Goal: Task Accomplishment & Management: Manage account settings

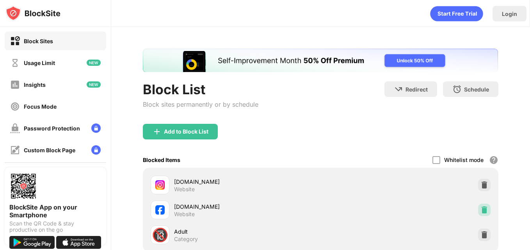
click at [480, 208] on img at bounding box center [484, 210] width 8 height 8
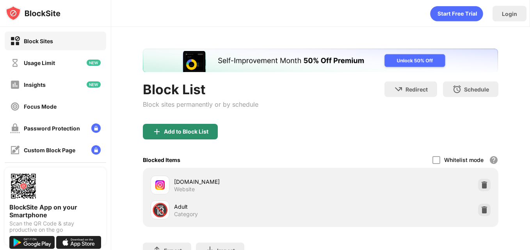
click at [175, 133] on div "Add to Block List" at bounding box center [186, 132] width 44 height 6
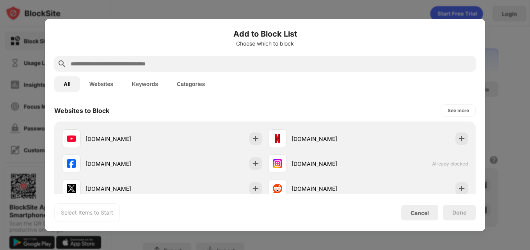
scroll to position [116, 0]
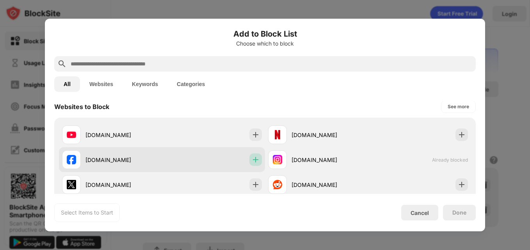
click at [252, 159] on img at bounding box center [256, 160] width 8 height 8
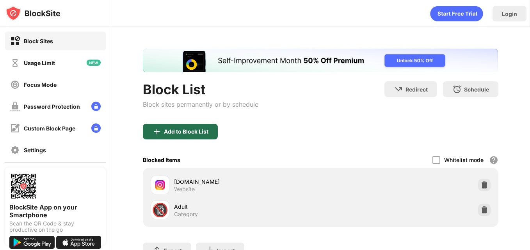
click at [192, 130] on div "Add to Block List" at bounding box center [186, 132] width 44 height 6
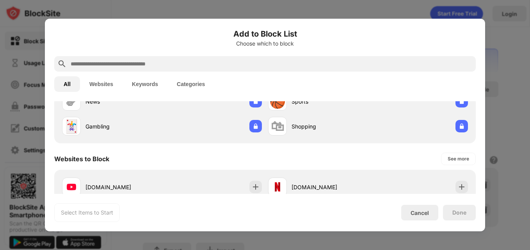
scroll to position [110, 0]
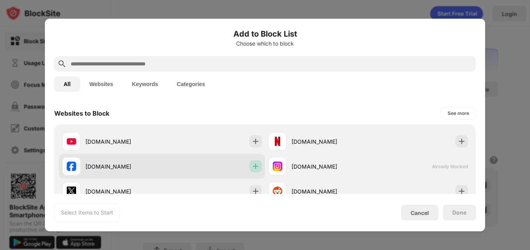
click at [257, 167] on div at bounding box center [255, 166] width 12 height 12
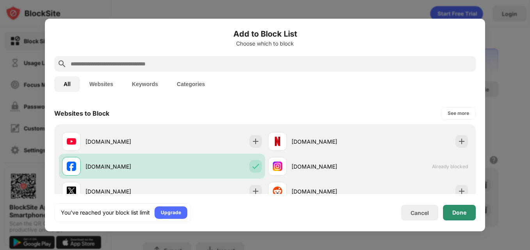
click at [459, 212] on div "Done" at bounding box center [459, 213] width 14 height 6
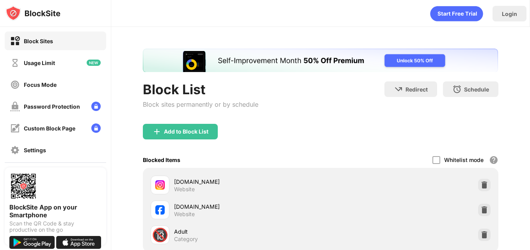
scroll to position [0, 0]
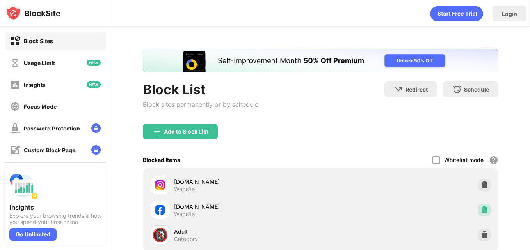
click at [480, 209] on img at bounding box center [484, 210] width 8 height 8
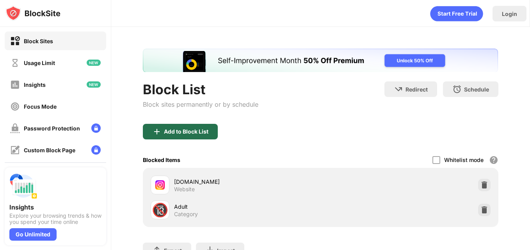
click at [204, 131] on div "Add to Block List" at bounding box center [186, 132] width 44 height 6
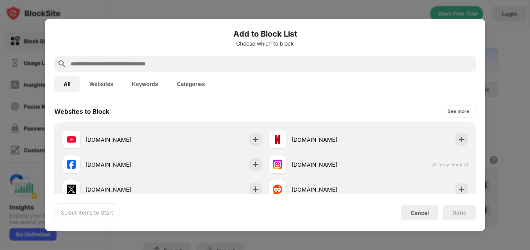
scroll to position [122, 0]
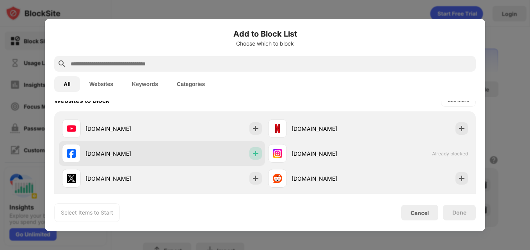
click at [253, 152] on img at bounding box center [256, 154] width 8 height 8
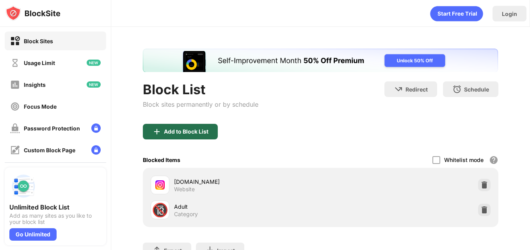
click at [196, 129] on div "Add to Block List" at bounding box center [186, 132] width 44 height 6
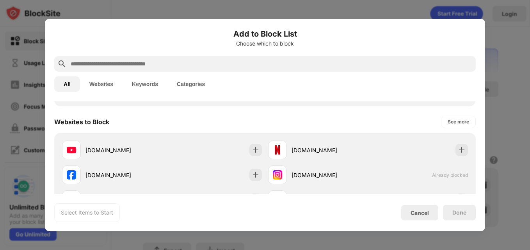
scroll to position [110, 0]
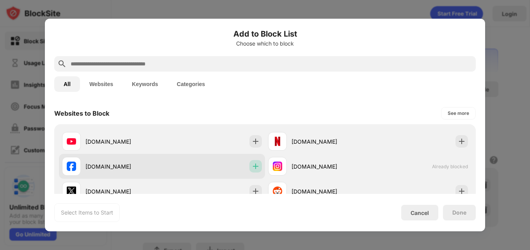
click at [255, 161] on div at bounding box center [255, 166] width 12 height 12
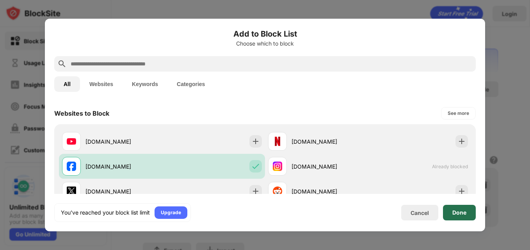
click at [455, 212] on div "Done" at bounding box center [459, 213] width 14 height 6
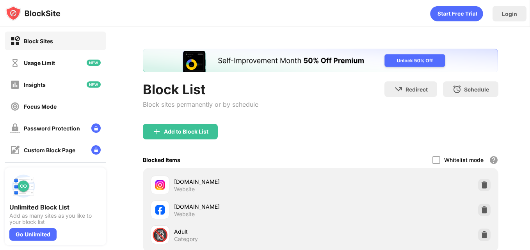
scroll to position [0, 0]
click at [480, 209] on img at bounding box center [484, 210] width 8 height 8
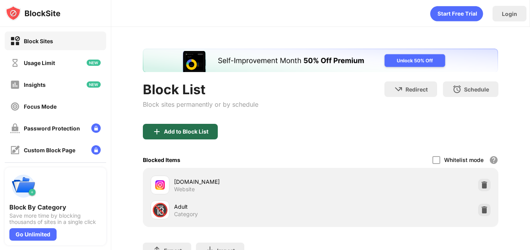
click at [200, 127] on div "Add to Block List" at bounding box center [180, 132] width 75 height 16
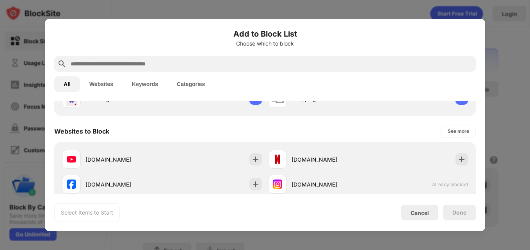
scroll to position [101, 0]
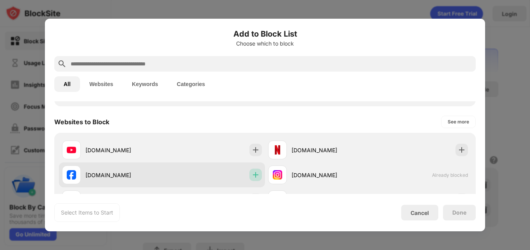
click at [252, 175] on img at bounding box center [256, 175] width 8 height 8
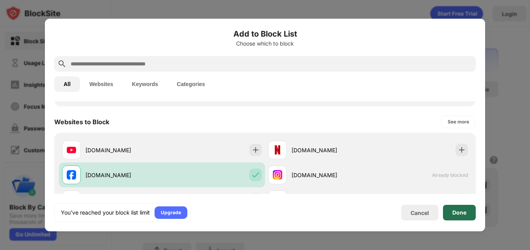
click at [458, 211] on div "Done" at bounding box center [459, 213] width 14 height 6
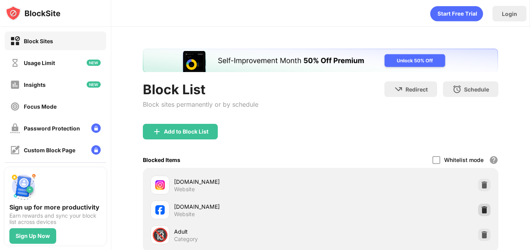
click at [480, 207] on img at bounding box center [484, 210] width 8 height 8
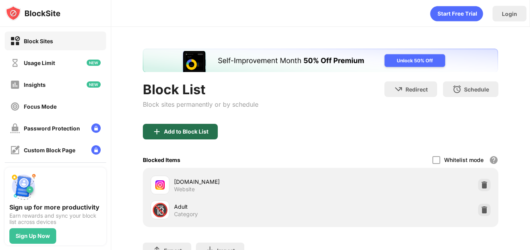
click at [198, 133] on div "Add to Block List" at bounding box center [186, 132] width 44 height 6
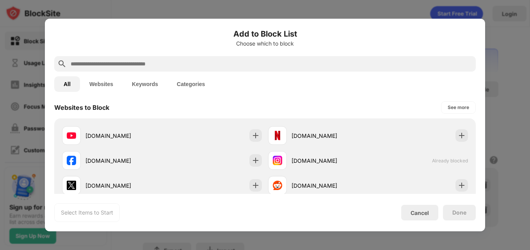
scroll to position [120, 0]
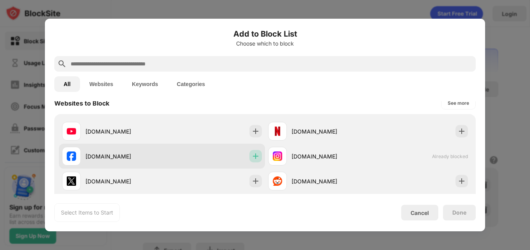
click at [254, 156] on img at bounding box center [256, 156] width 8 height 8
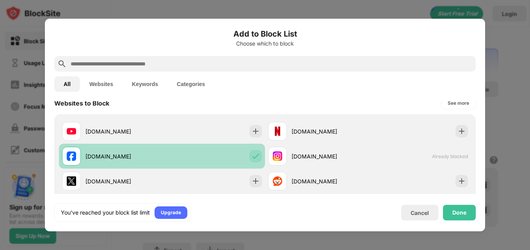
scroll to position [0, 0]
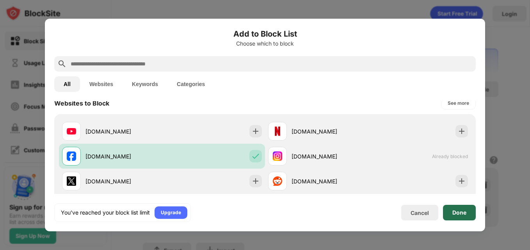
click at [458, 211] on div "Done" at bounding box center [459, 213] width 14 height 6
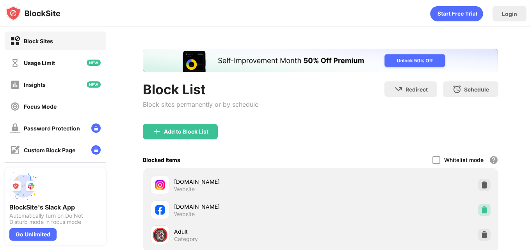
click at [480, 208] on img at bounding box center [484, 210] width 8 height 8
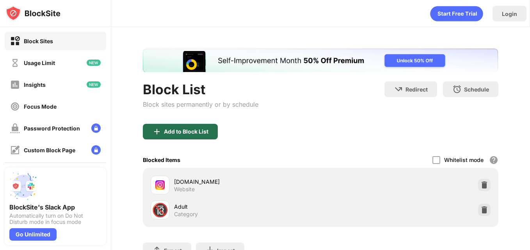
click at [180, 135] on div "Add to Block List" at bounding box center [180, 132] width 75 height 16
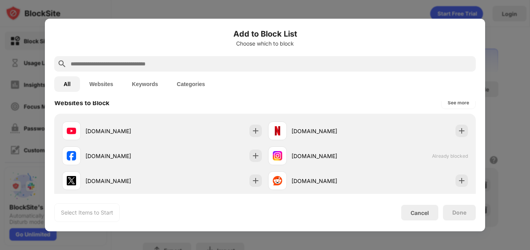
scroll to position [124, 0]
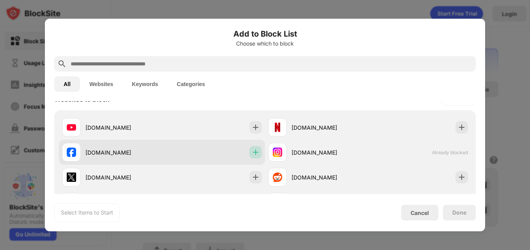
click at [252, 150] on img at bounding box center [256, 153] width 8 height 8
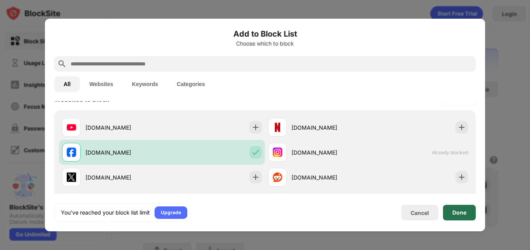
click at [450, 211] on div "Done" at bounding box center [459, 213] width 33 height 16
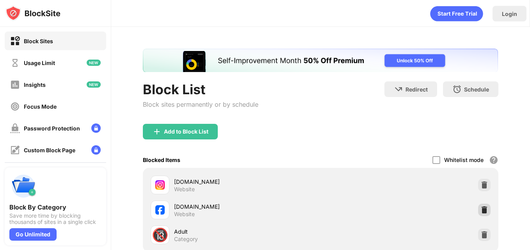
click at [480, 207] on img at bounding box center [484, 210] width 8 height 8
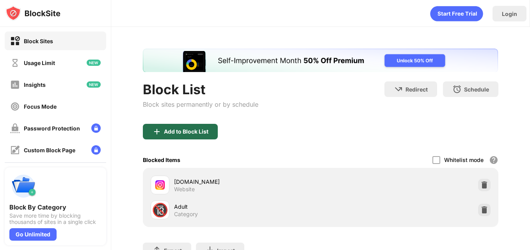
click at [210, 129] on div "Add to Block List" at bounding box center [180, 132] width 75 height 16
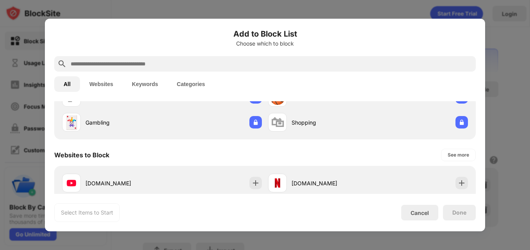
scroll to position [126, 0]
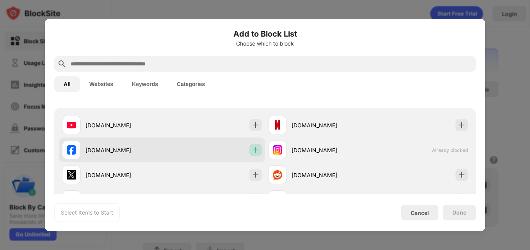
click at [252, 151] on img at bounding box center [256, 150] width 8 height 8
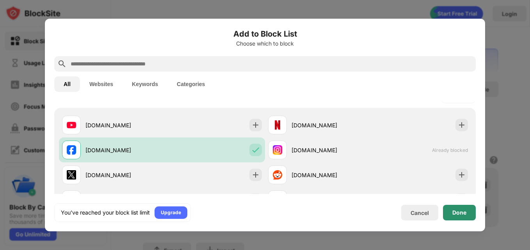
click at [456, 207] on div "Done" at bounding box center [459, 213] width 33 height 16
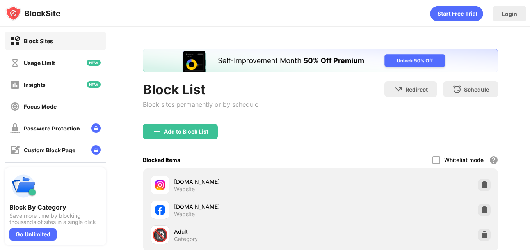
scroll to position [0, 0]
click at [480, 208] on img at bounding box center [484, 210] width 8 height 8
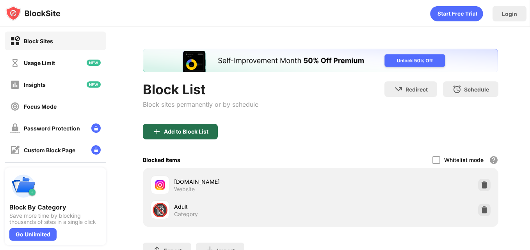
click at [207, 129] on div "Add to Block List" at bounding box center [186, 132] width 44 height 6
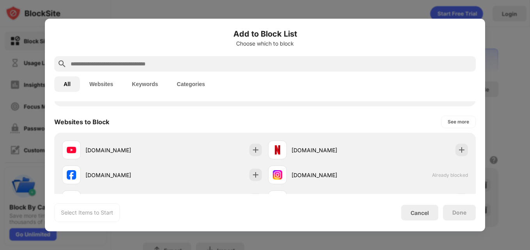
scroll to position [110, 0]
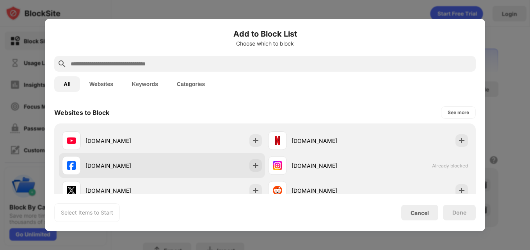
click at [255, 159] on div "[DOMAIN_NAME]" at bounding box center [162, 165] width 206 height 25
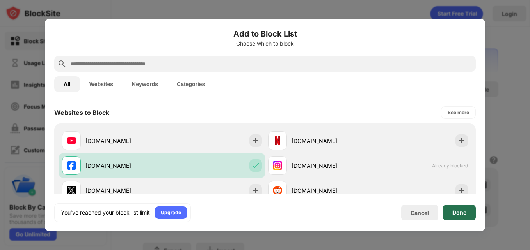
click at [455, 212] on div "Done" at bounding box center [459, 213] width 14 height 6
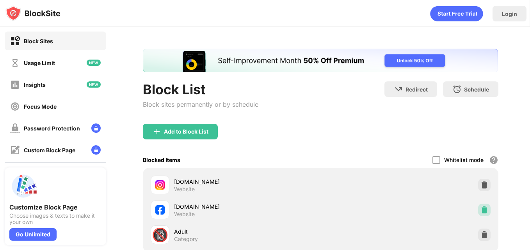
click at [480, 208] on img at bounding box center [484, 210] width 8 height 8
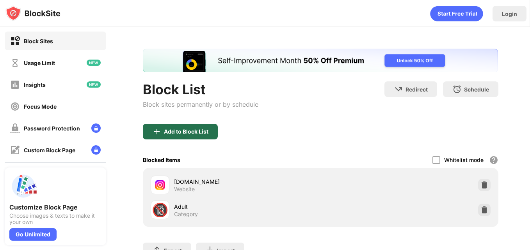
click at [203, 131] on div "Add to Block List" at bounding box center [186, 132] width 44 height 6
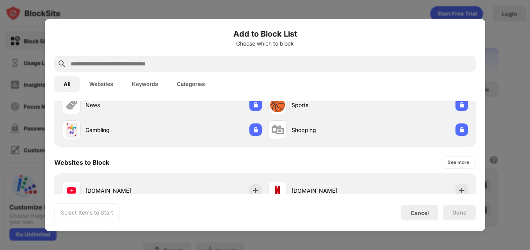
scroll to position [87, 0]
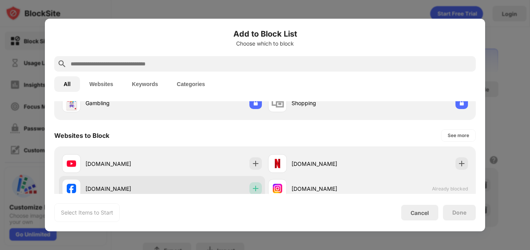
click at [252, 187] on img at bounding box center [256, 189] width 8 height 8
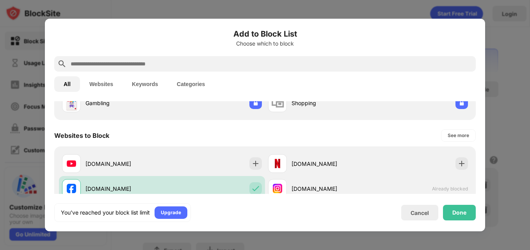
scroll to position [0, 0]
click at [456, 215] on div "Done" at bounding box center [459, 213] width 14 height 6
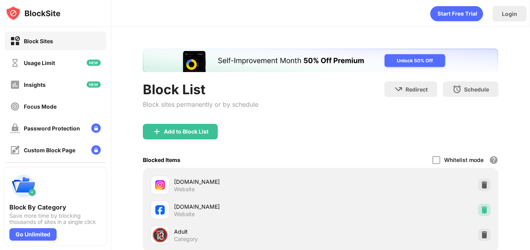
click at [480, 209] on img at bounding box center [484, 210] width 8 height 8
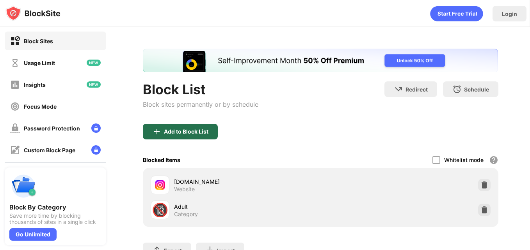
click at [199, 129] on div "Add to Block List" at bounding box center [186, 132] width 44 height 6
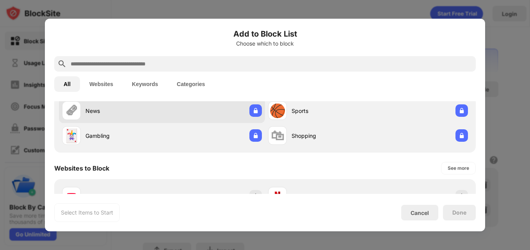
scroll to position [115, 0]
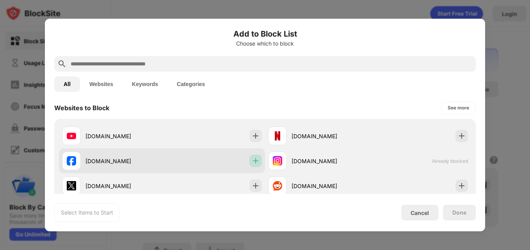
click at [252, 157] on img at bounding box center [256, 161] width 8 height 8
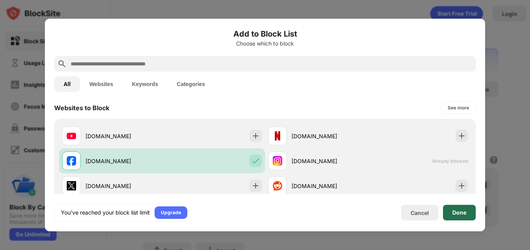
click at [453, 213] on div "Done" at bounding box center [459, 213] width 14 height 6
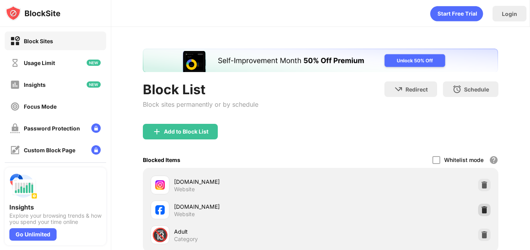
click at [480, 207] on img at bounding box center [484, 210] width 8 height 8
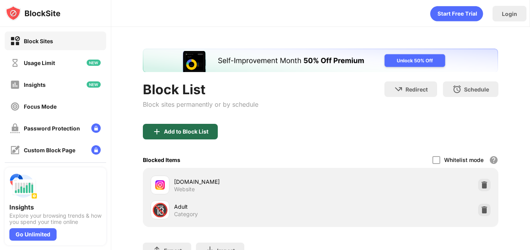
click at [181, 134] on div "Add to Block List" at bounding box center [186, 132] width 44 height 6
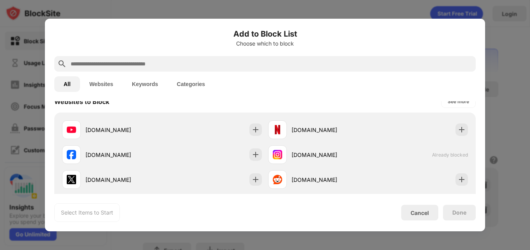
scroll to position [122, 0]
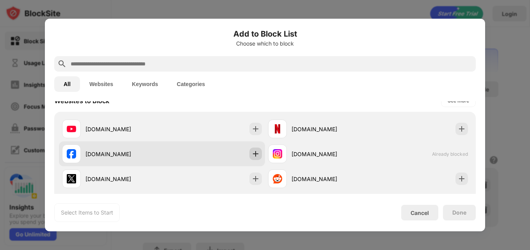
click at [252, 152] on img at bounding box center [256, 154] width 8 height 8
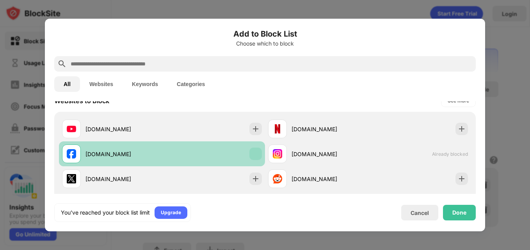
scroll to position [0, 0]
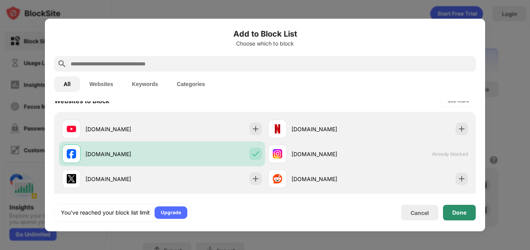
click at [467, 213] on div "Done" at bounding box center [459, 213] width 33 height 16
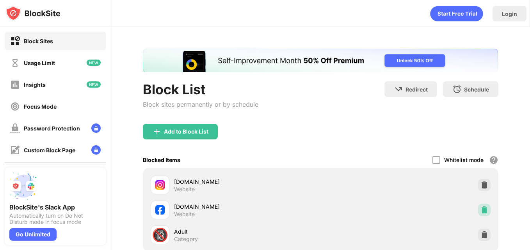
click at [478, 206] on div at bounding box center [484, 210] width 12 height 12
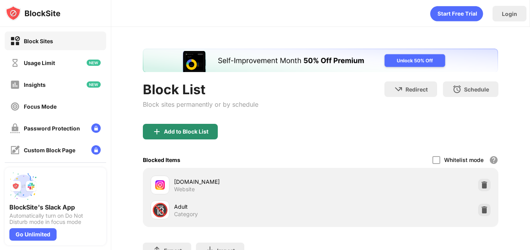
click at [183, 127] on div "Add to Block List" at bounding box center [180, 132] width 75 height 16
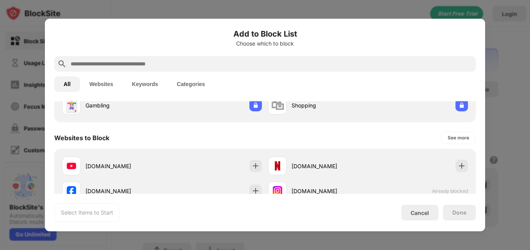
scroll to position [99, 0]
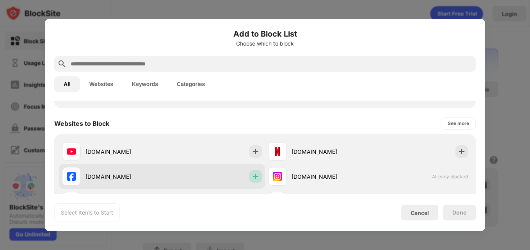
click at [252, 173] on img at bounding box center [256, 177] width 8 height 8
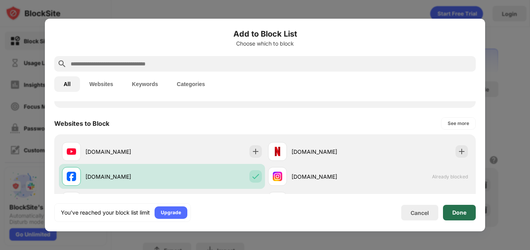
click at [455, 211] on div "Done" at bounding box center [459, 213] width 14 height 6
